Goal: Task Accomplishment & Management: Use online tool/utility

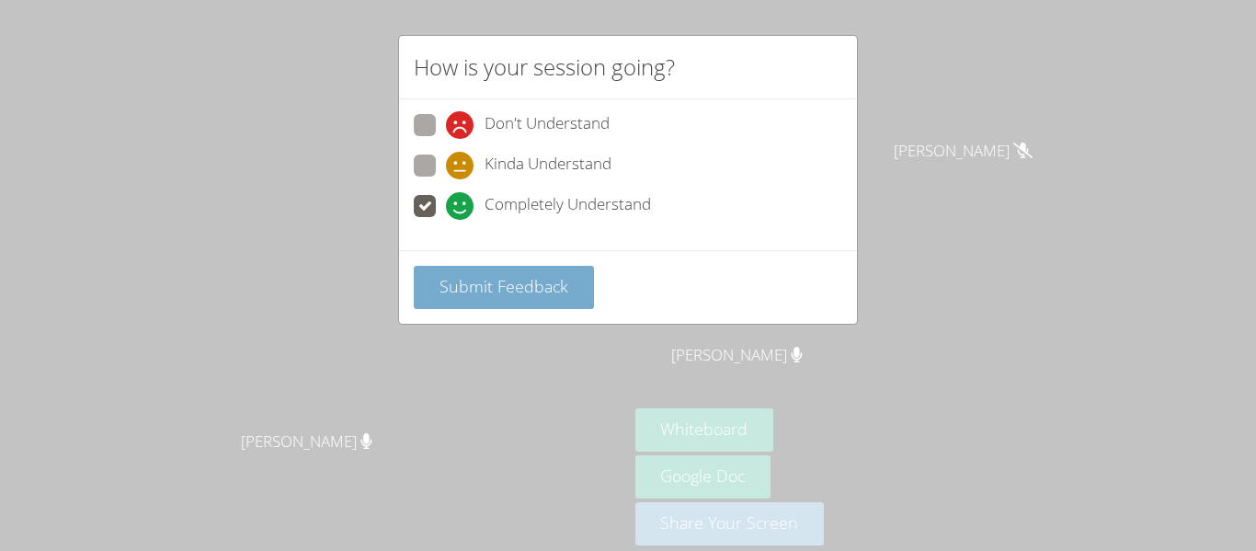
click at [436, 303] on button "Submit Feedback" at bounding box center [504, 287] width 180 height 43
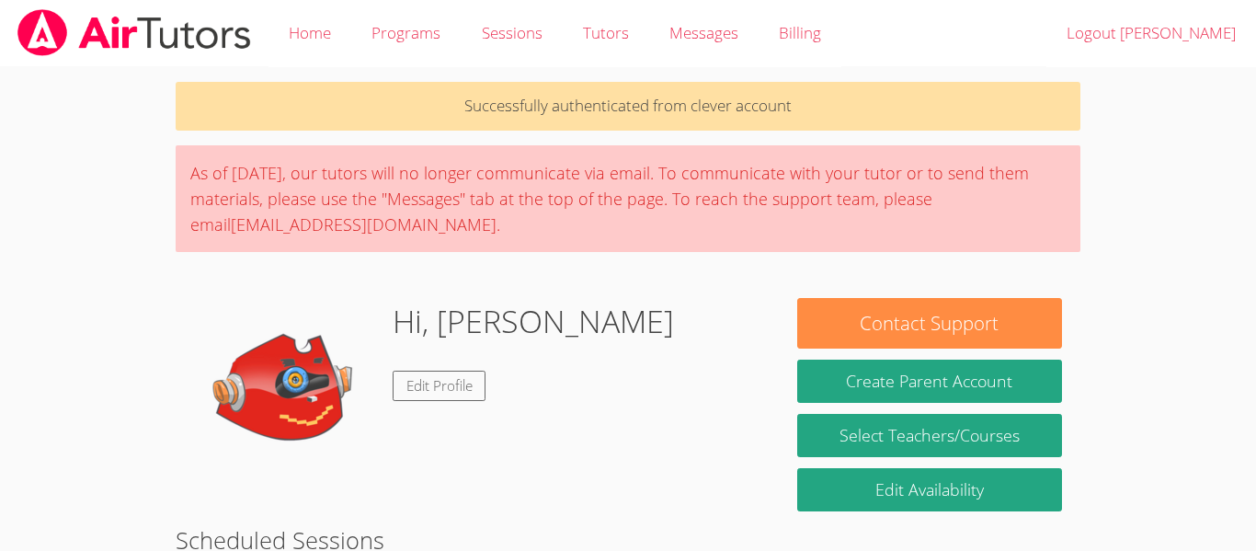
scroll to position [331, 0]
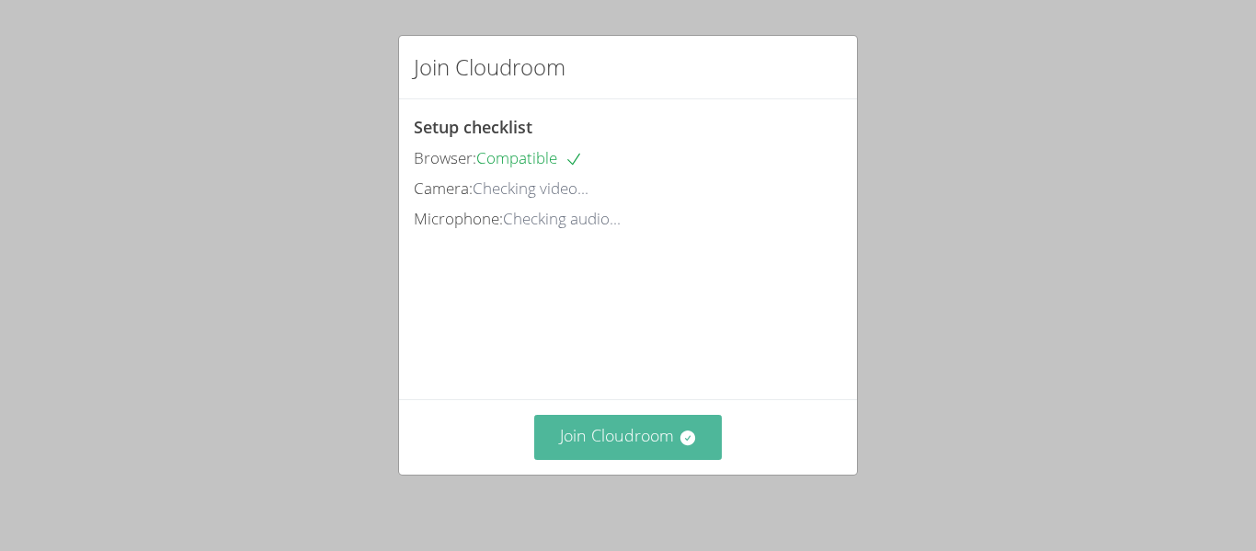
click at [656, 432] on button "Join Cloudroom" at bounding box center [628, 437] width 189 height 45
